Goal: Check status: Check status

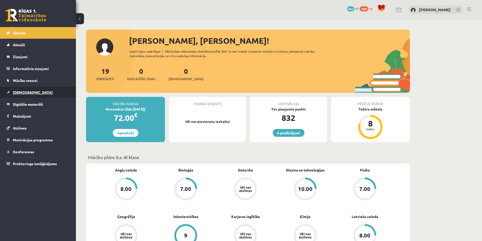
click at [22, 93] on span "[DEMOGRAPHIC_DATA]" at bounding box center [33, 92] width 40 height 5
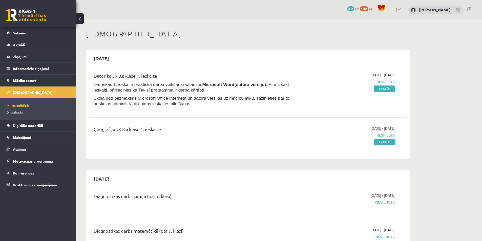
click at [13, 112] on span "Izlabotās" at bounding box center [15, 112] width 15 height 4
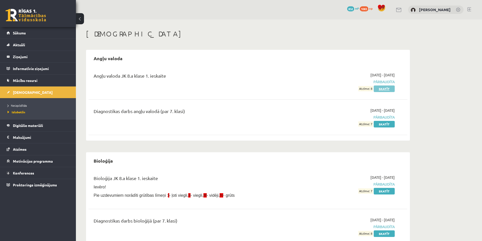
click at [388, 89] on link "Skatīt" at bounding box center [383, 88] width 21 height 7
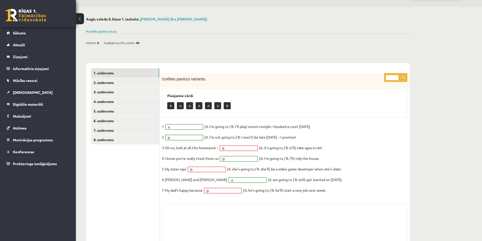
scroll to position [25, 0]
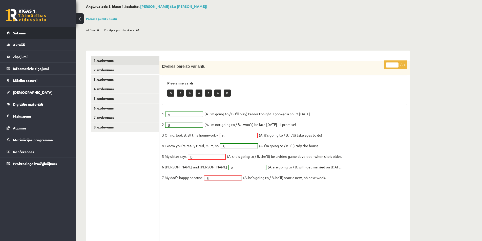
click at [21, 32] on span "Sākums" at bounding box center [19, 33] width 13 height 5
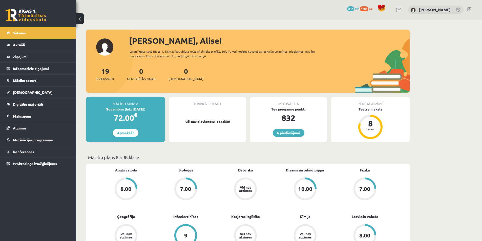
click at [468, 8] on link at bounding box center [469, 9] width 4 height 4
